Goal: Task Accomplishment & Management: Manage account settings

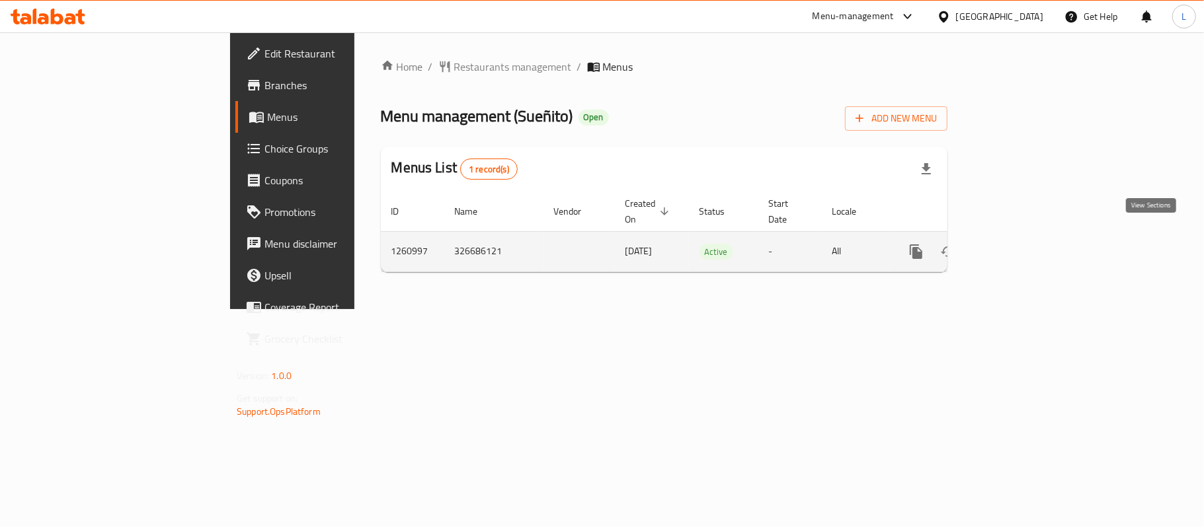
click at [1019, 244] on icon "enhanced table" at bounding box center [1011, 252] width 16 height 16
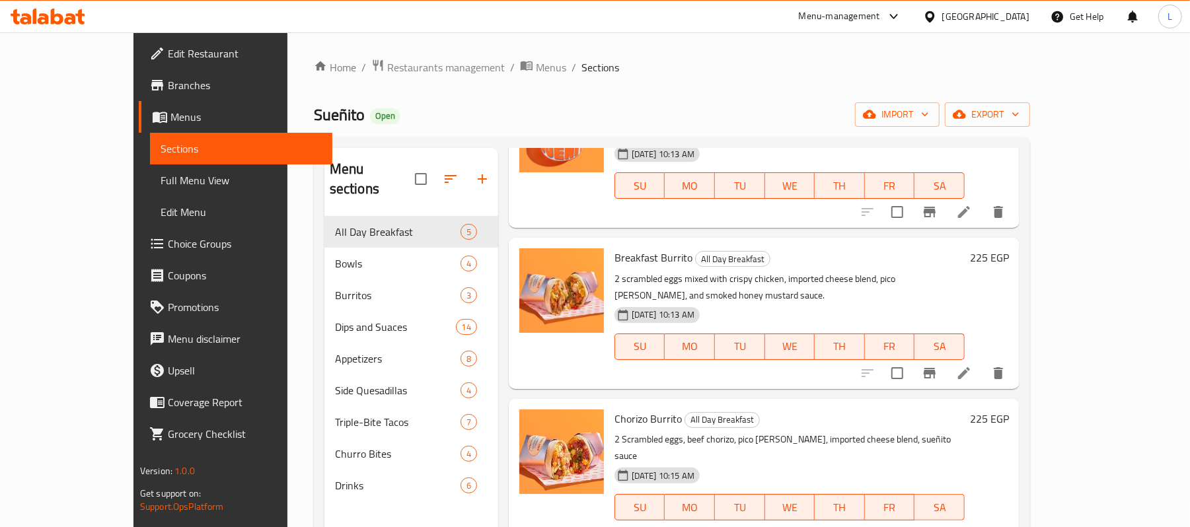
scroll to position [227, 0]
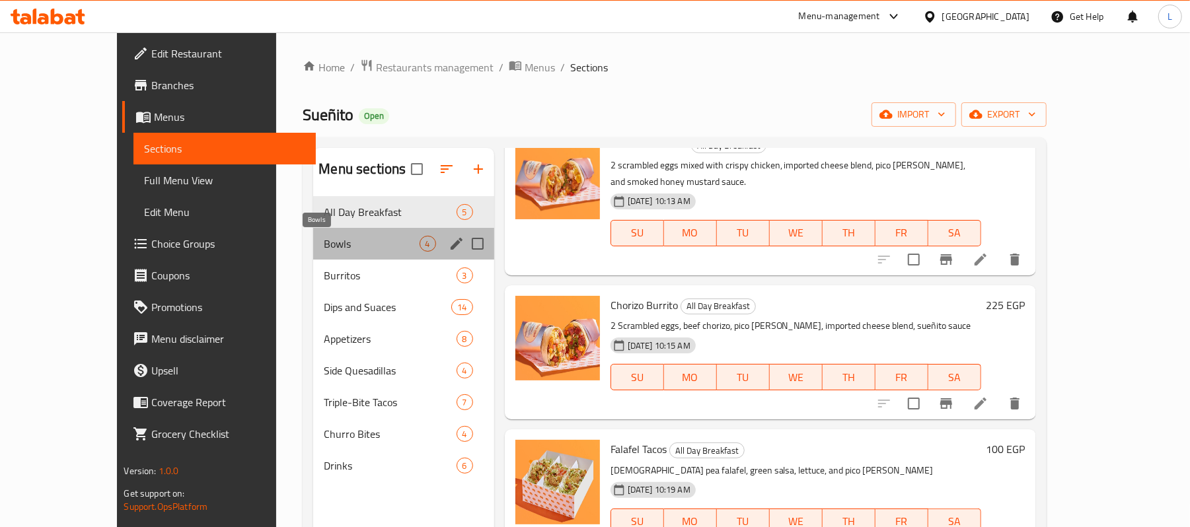
click at [324, 241] on span "Bowls" at bounding box center [371, 244] width 95 height 16
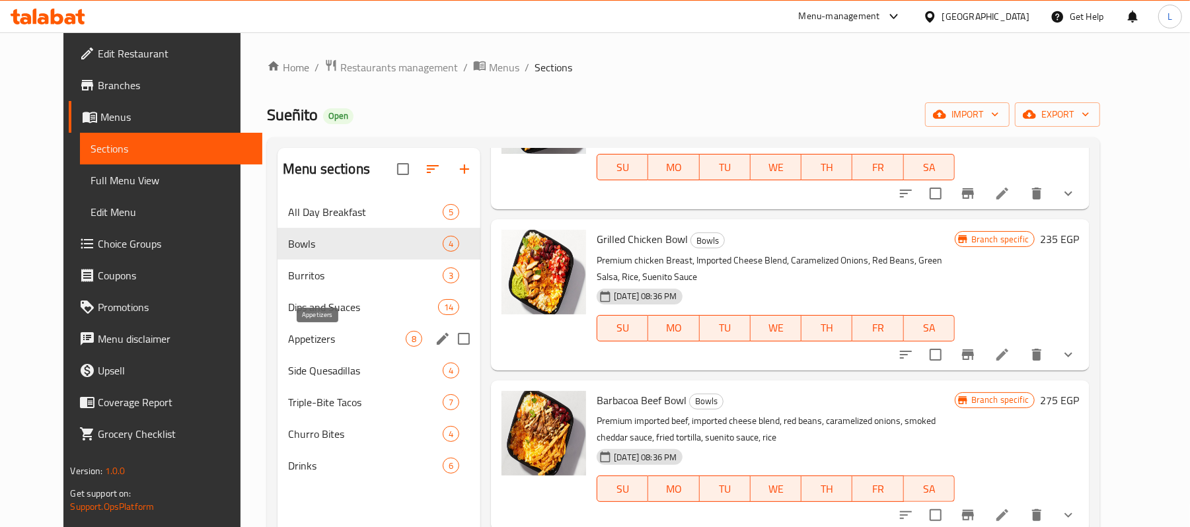
click at [340, 340] on span "Appetizers" at bounding box center [347, 339] width 118 height 16
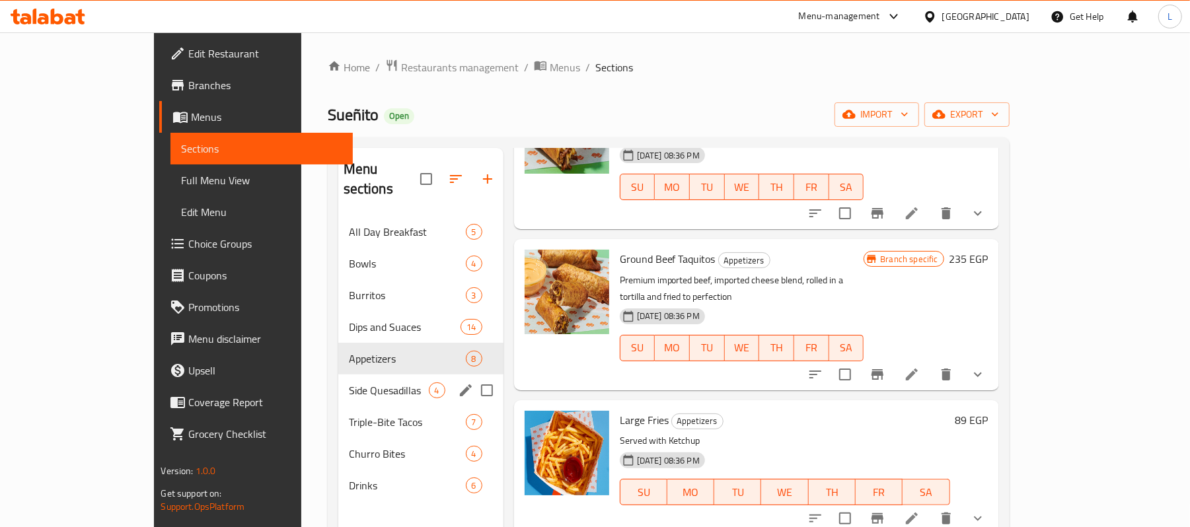
click at [348, 406] on div "Triple-Bite Tacos 7" at bounding box center [420, 422] width 165 height 32
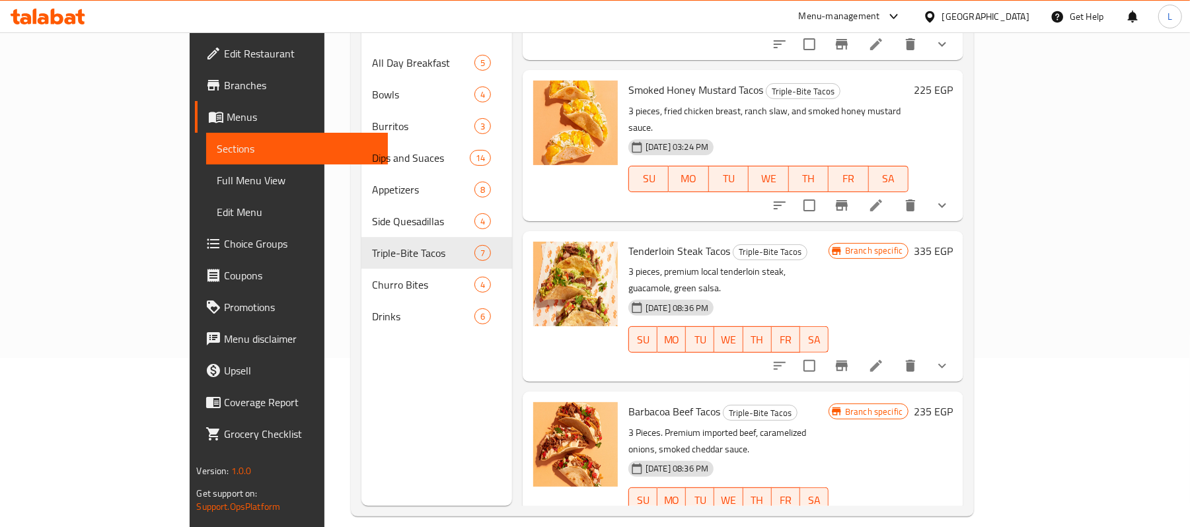
scroll to position [186, 0]
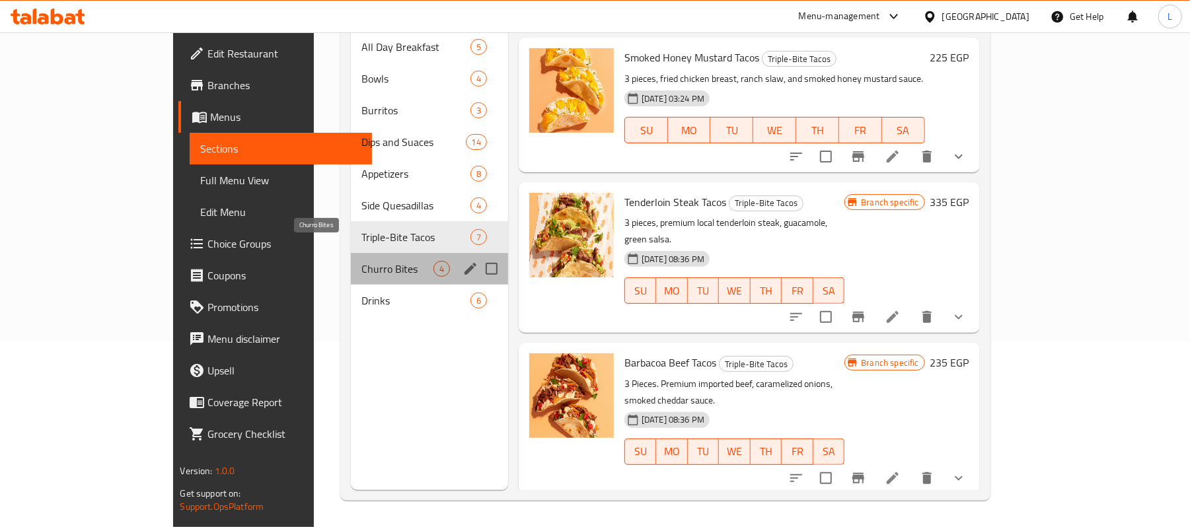
click at [362, 261] on span "Churro Bites" at bounding box center [398, 269] width 72 height 16
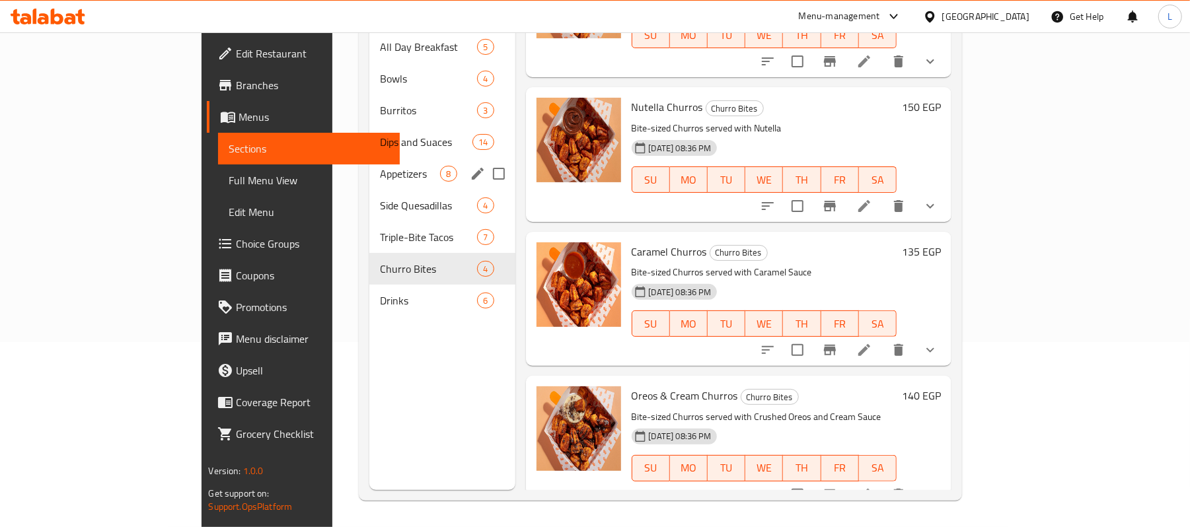
click at [369, 158] on div "Appetizers 8" at bounding box center [441, 174] width 145 height 32
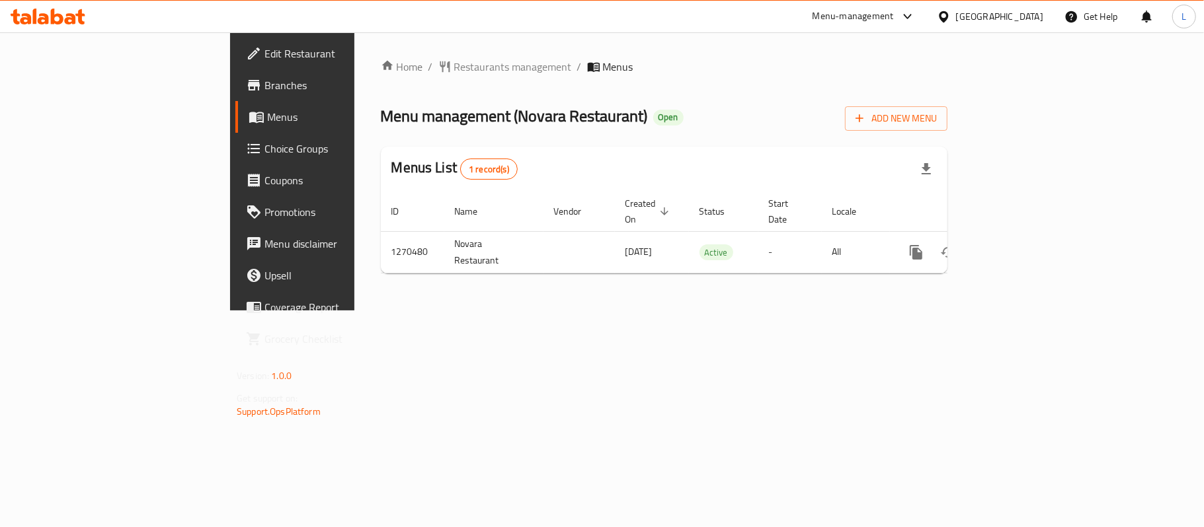
click at [264, 58] on span "Edit Restaurant" at bounding box center [342, 54] width 156 height 16
